Goal: Task Accomplishment & Management: Use online tool/utility

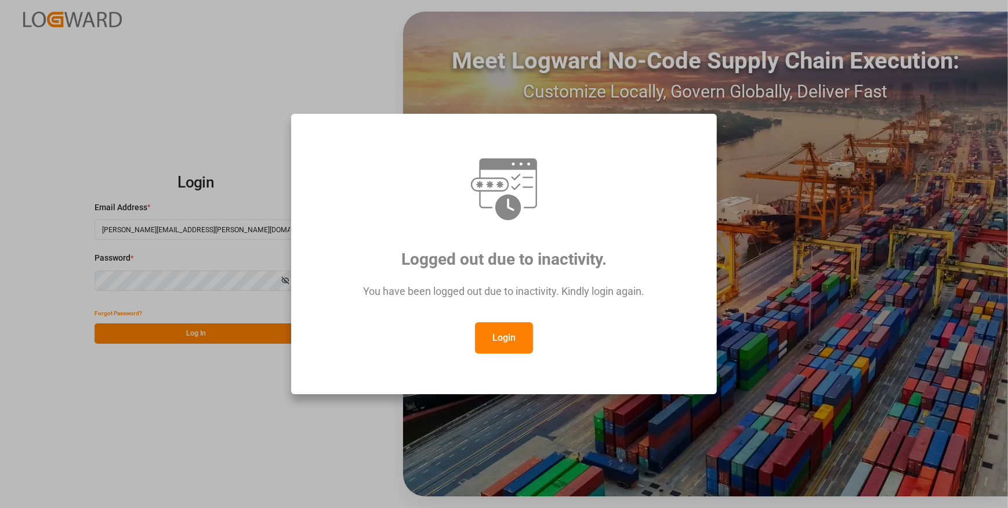
click at [510, 334] on button "Login" at bounding box center [504, 337] width 58 height 31
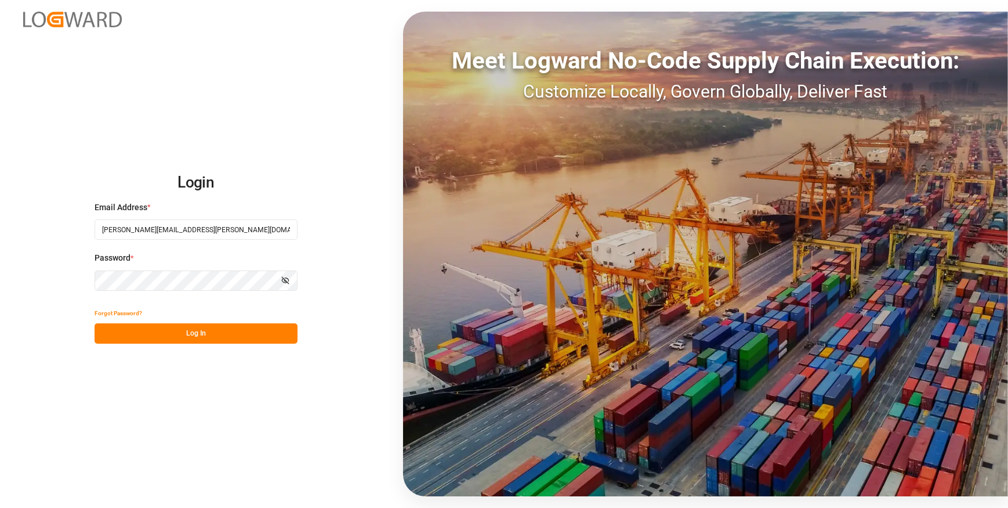
click at [237, 337] on button "Log In" at bounding box center [196, 333] width 203 height 20
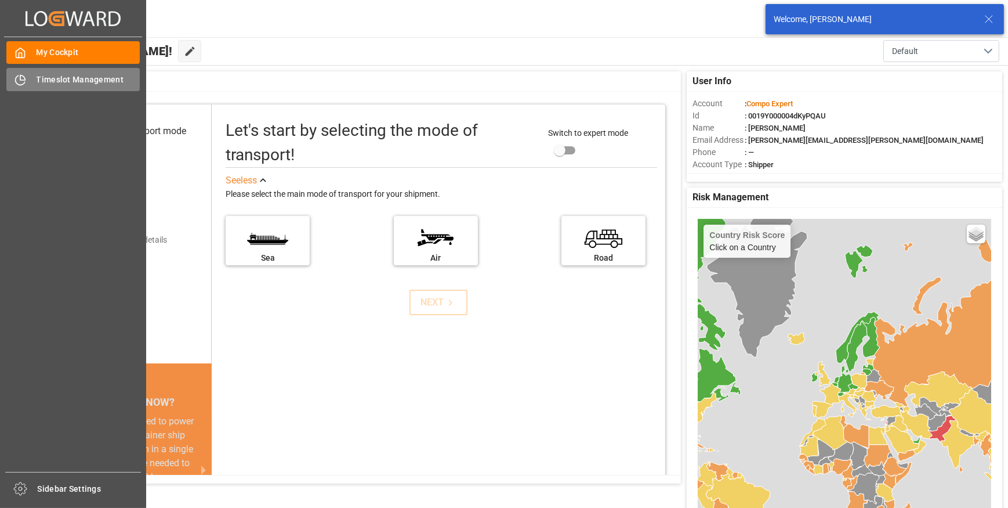
click at [58, 79] on span "Timeslot Management" at bounding box center [89, 80] width 104 height 12
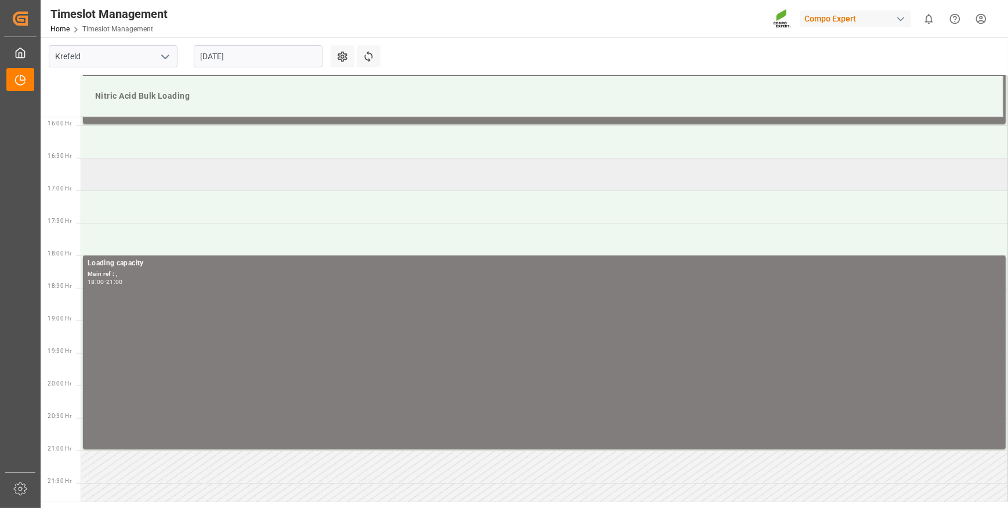
scroll to position [1032, 0]
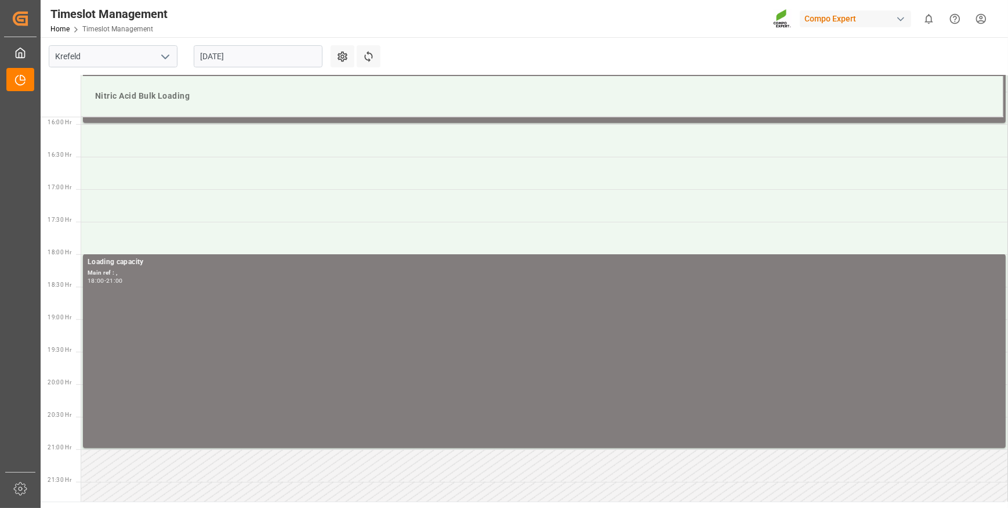
click at [259, 57] on input "[DATE]" at bounding box center [258, 56] width 129 height 22
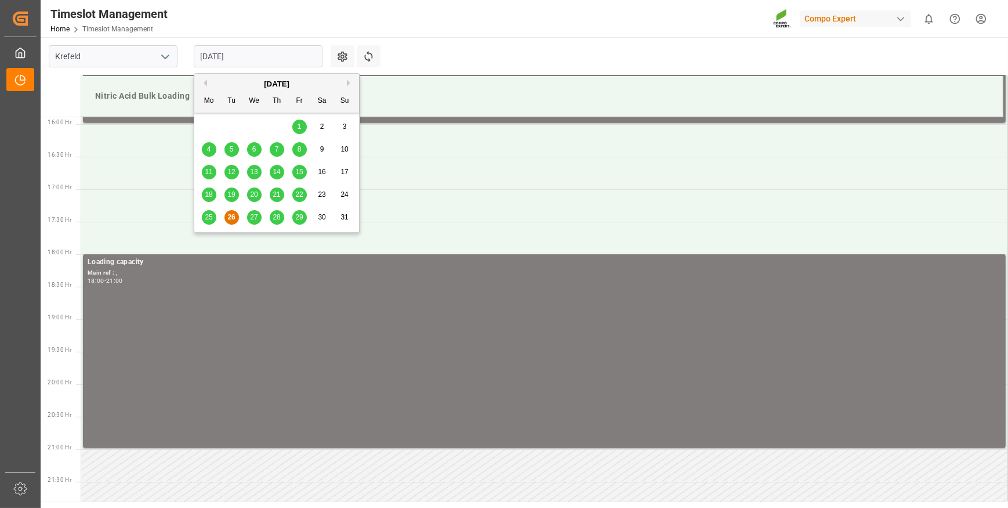
click at [254, 215] on span "27" at bounding box center [254, 217] width 8 height 8
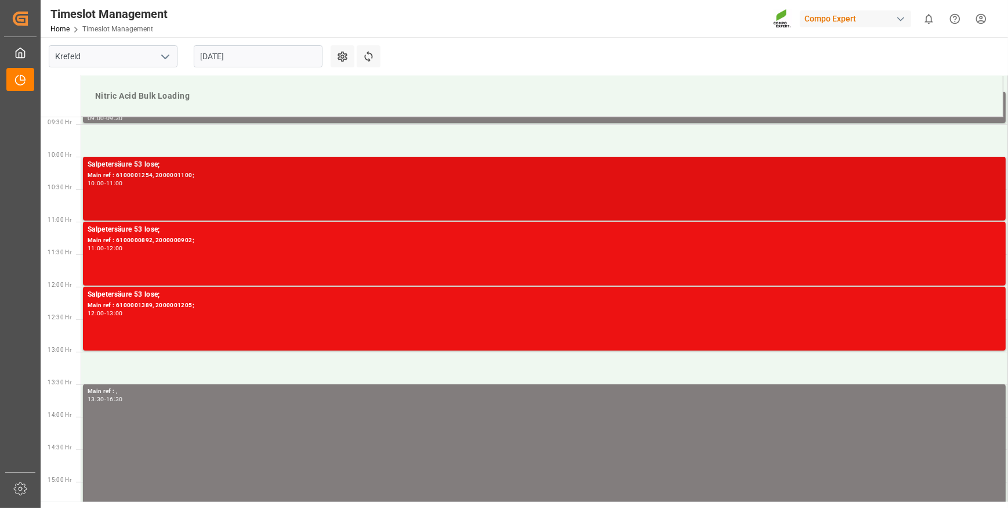
scroll to position [663, 0]
